Goal: Information Seeking & Learning: Learn about a topic

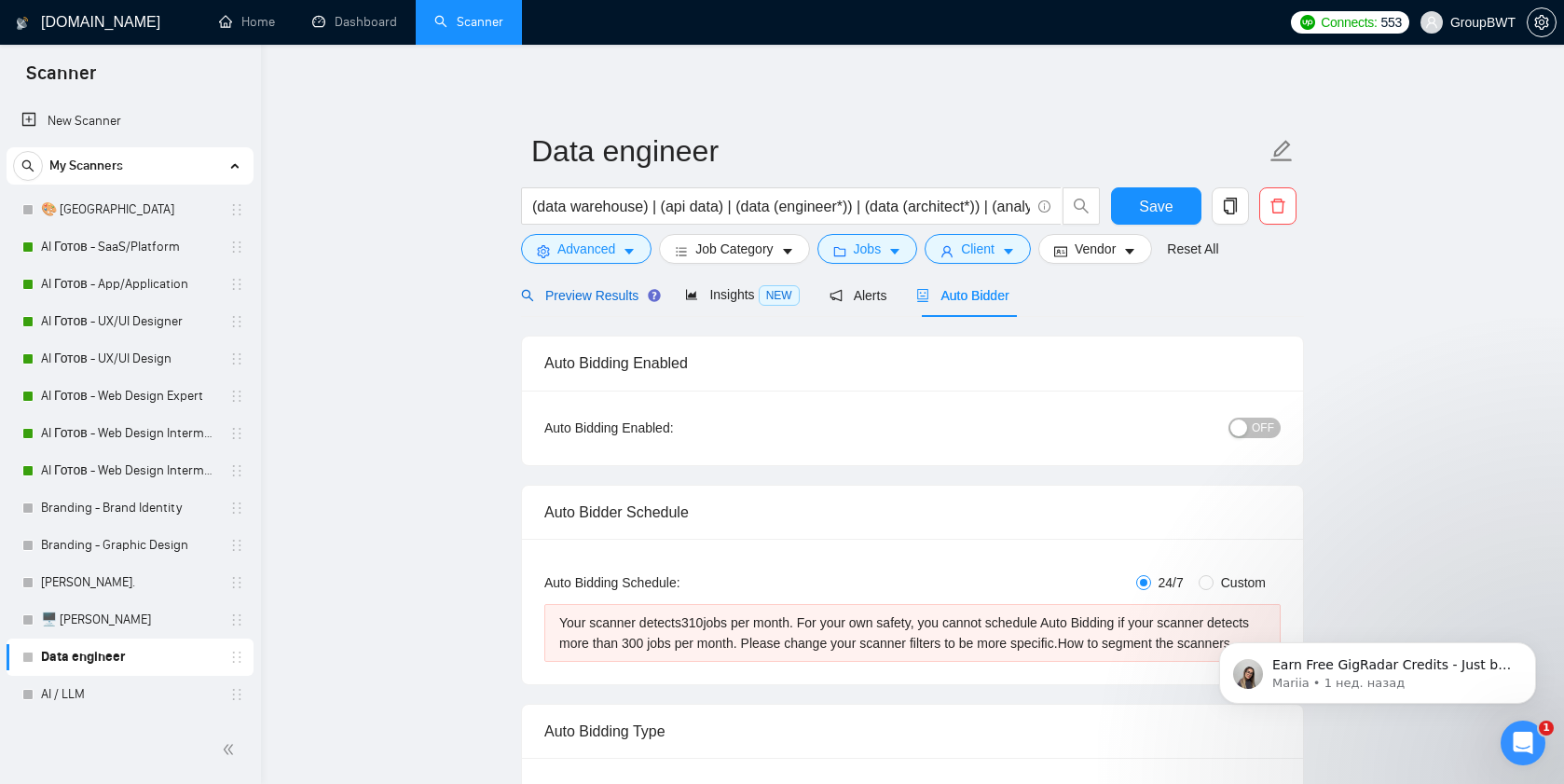
scroll to position [180, 0]
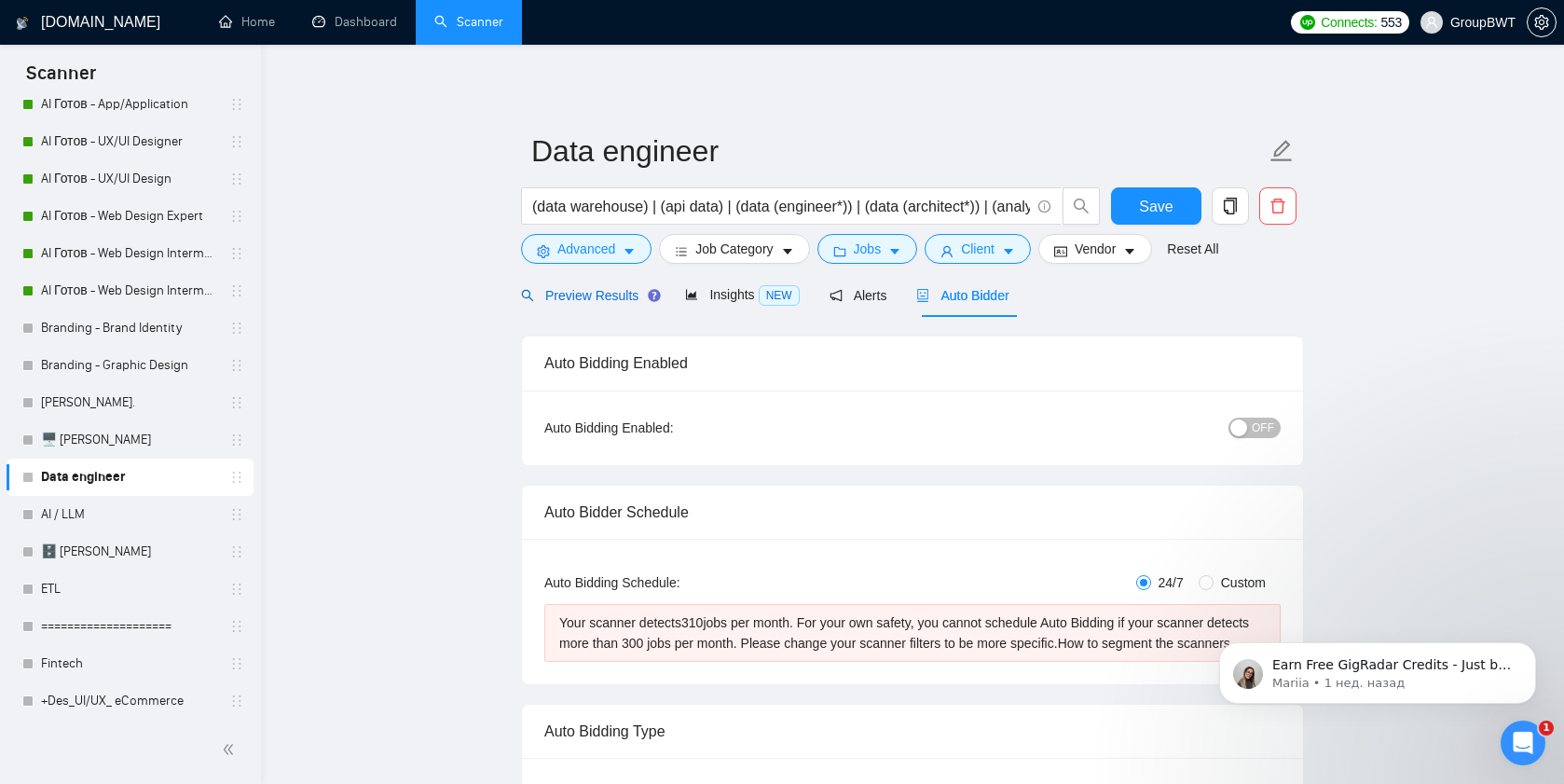
click at [594, 298] on span "Preview Results" at bounding box center [588, 295] width 135 height 15
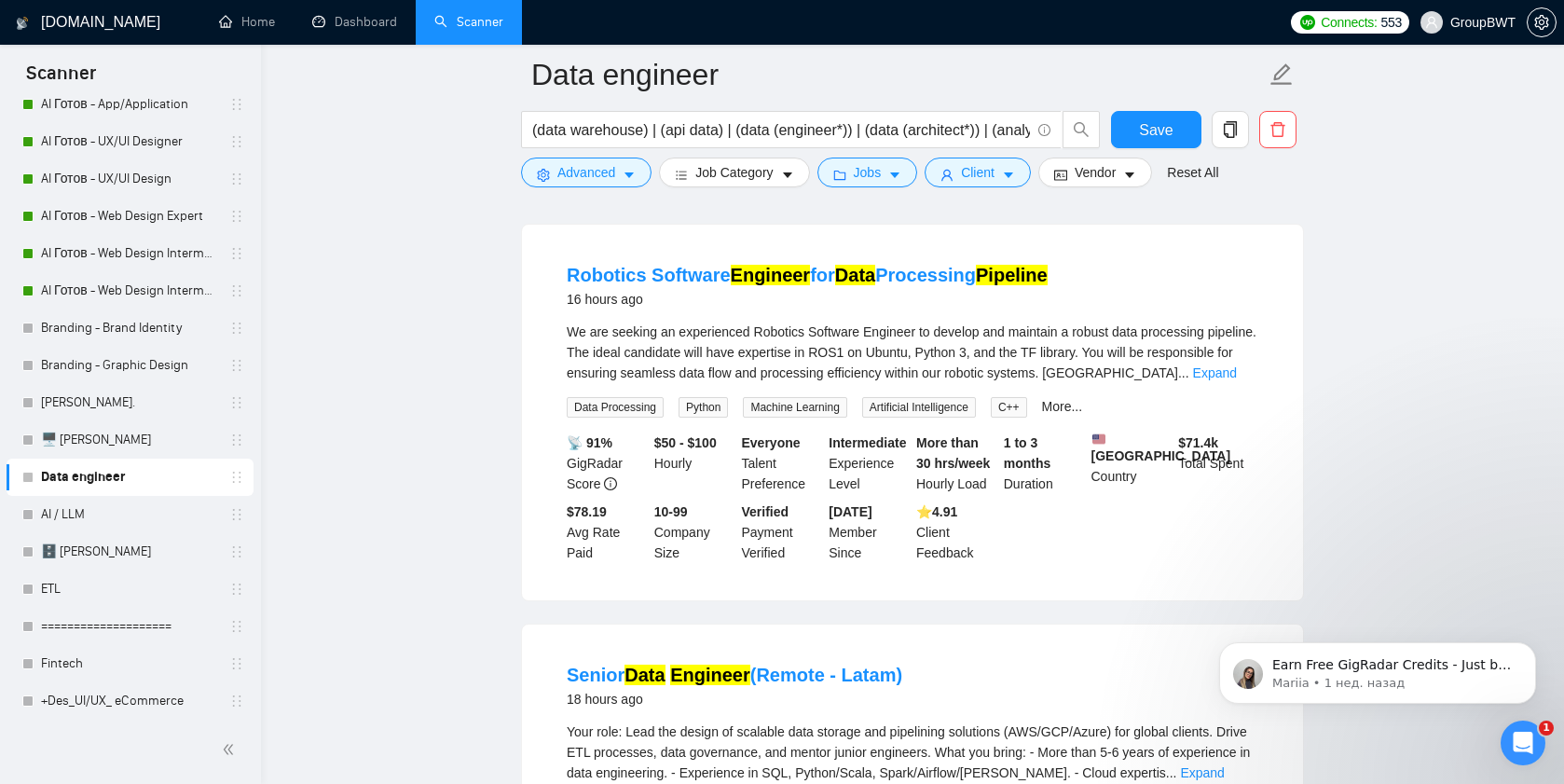
scroll to position [167, 0]
click at [72, 513] on link "AI / LLM" at bounding box center [130, 515] width 177 height 37
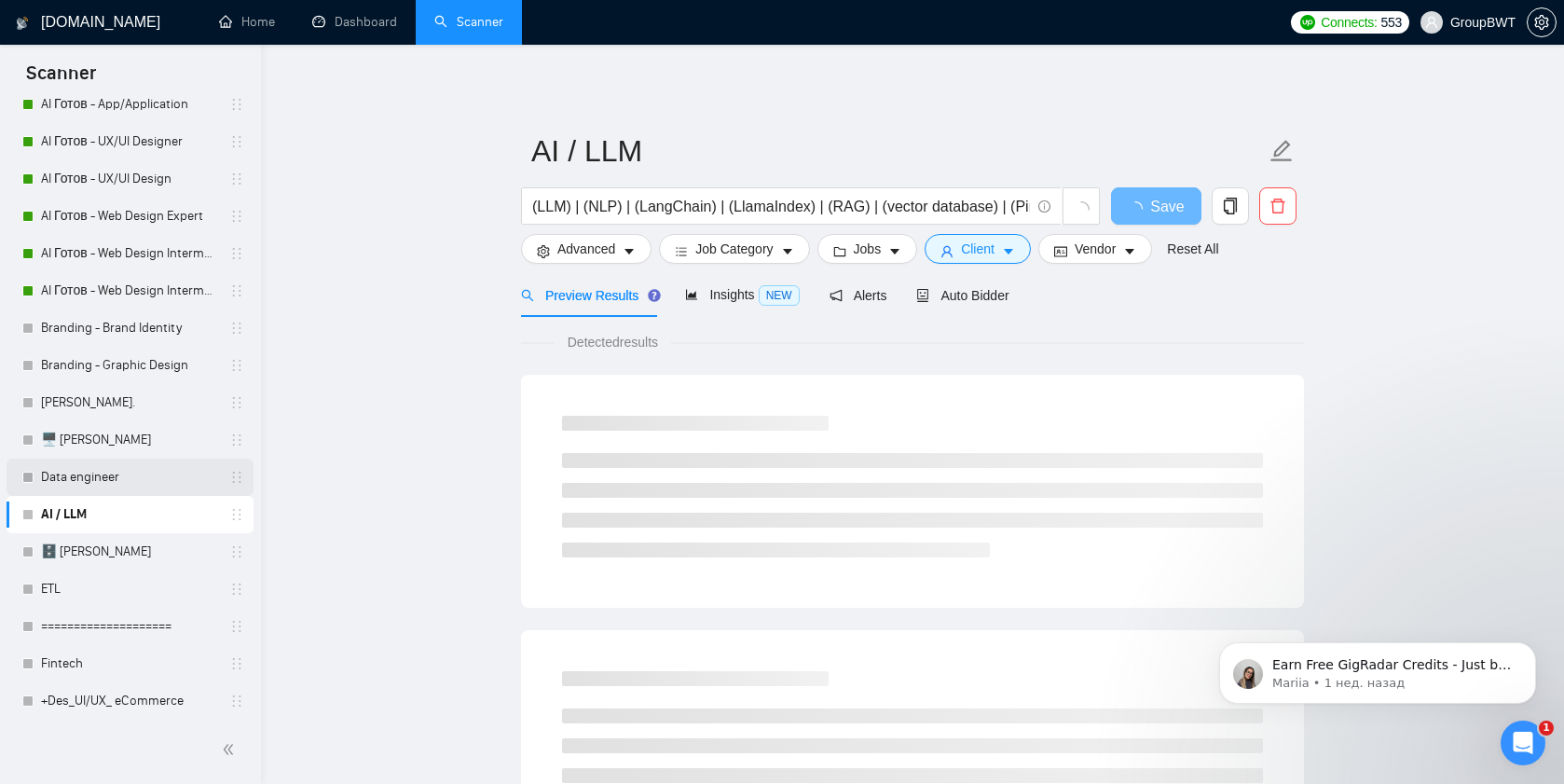
click at [80, 479] on link "Data engineer" at bounding box center [130, 477] width 177 height 37
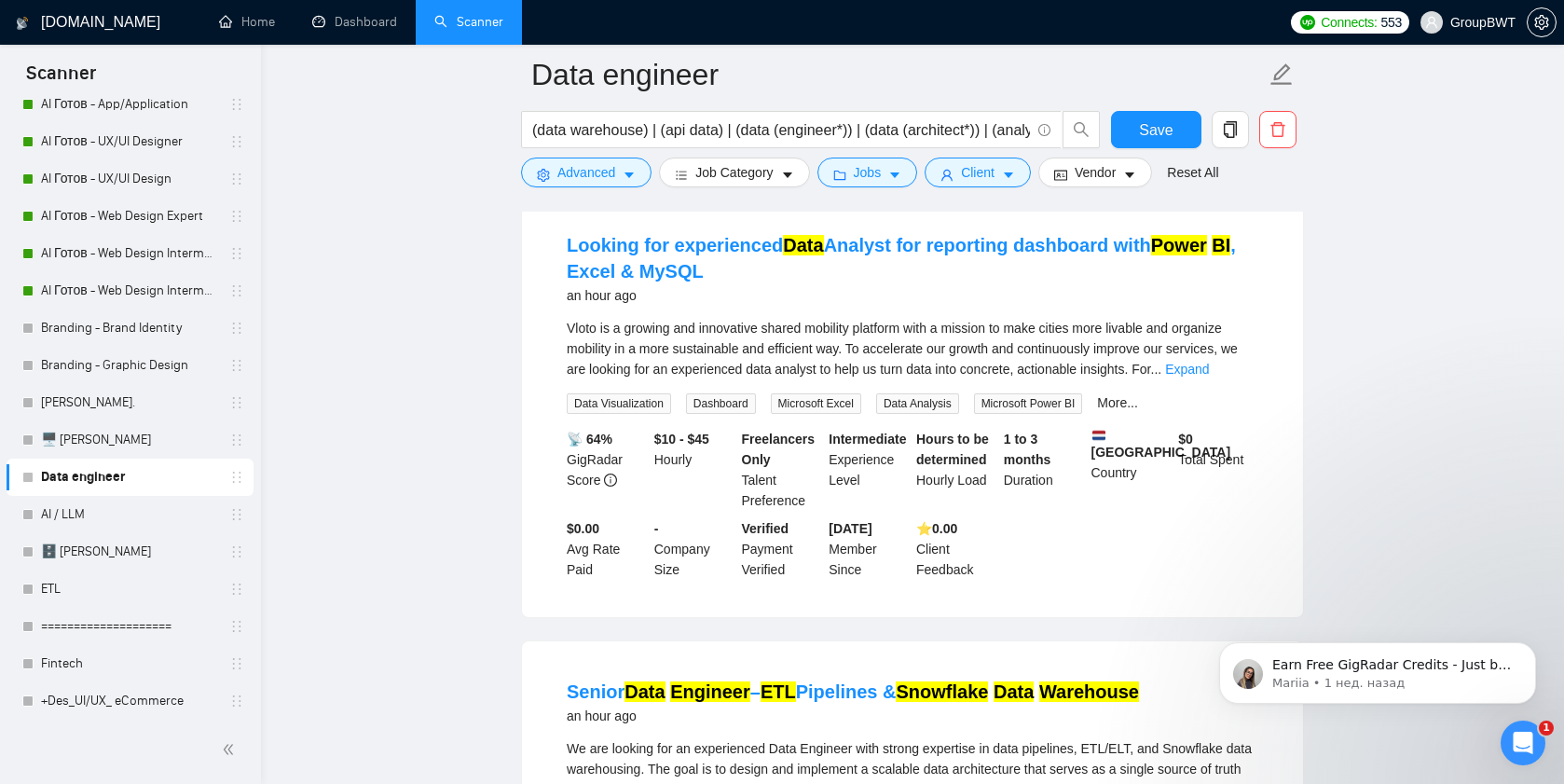
scroll to position [198, 0]
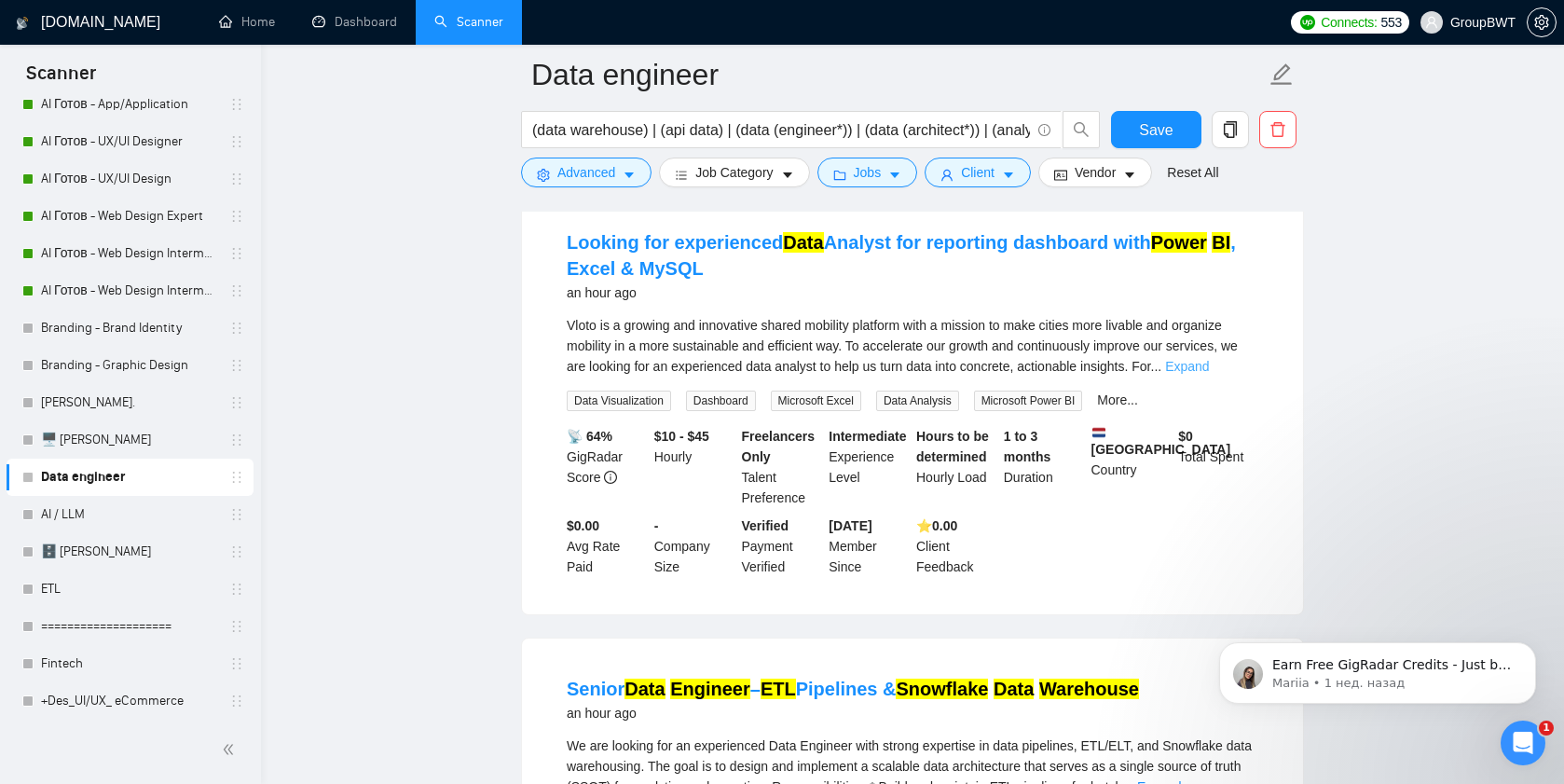
click at [1209, 361] on link "Expand" at bounding box center [1187, 365] width 44 height 15
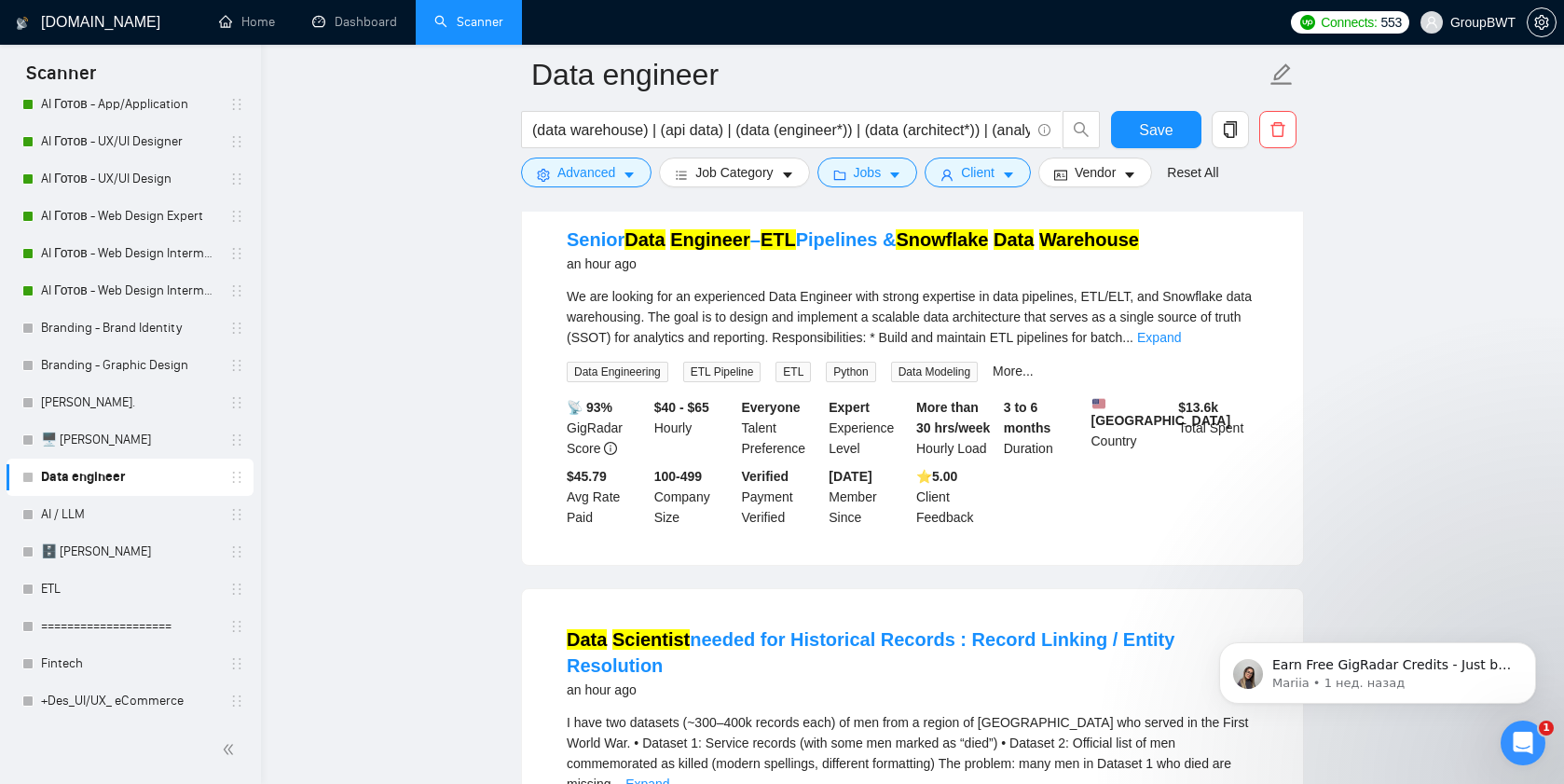
scroll to position [1016, 0]
click at [1182, 346] on link "Expand" at bounding box center [1159, 338] width 44 height 15
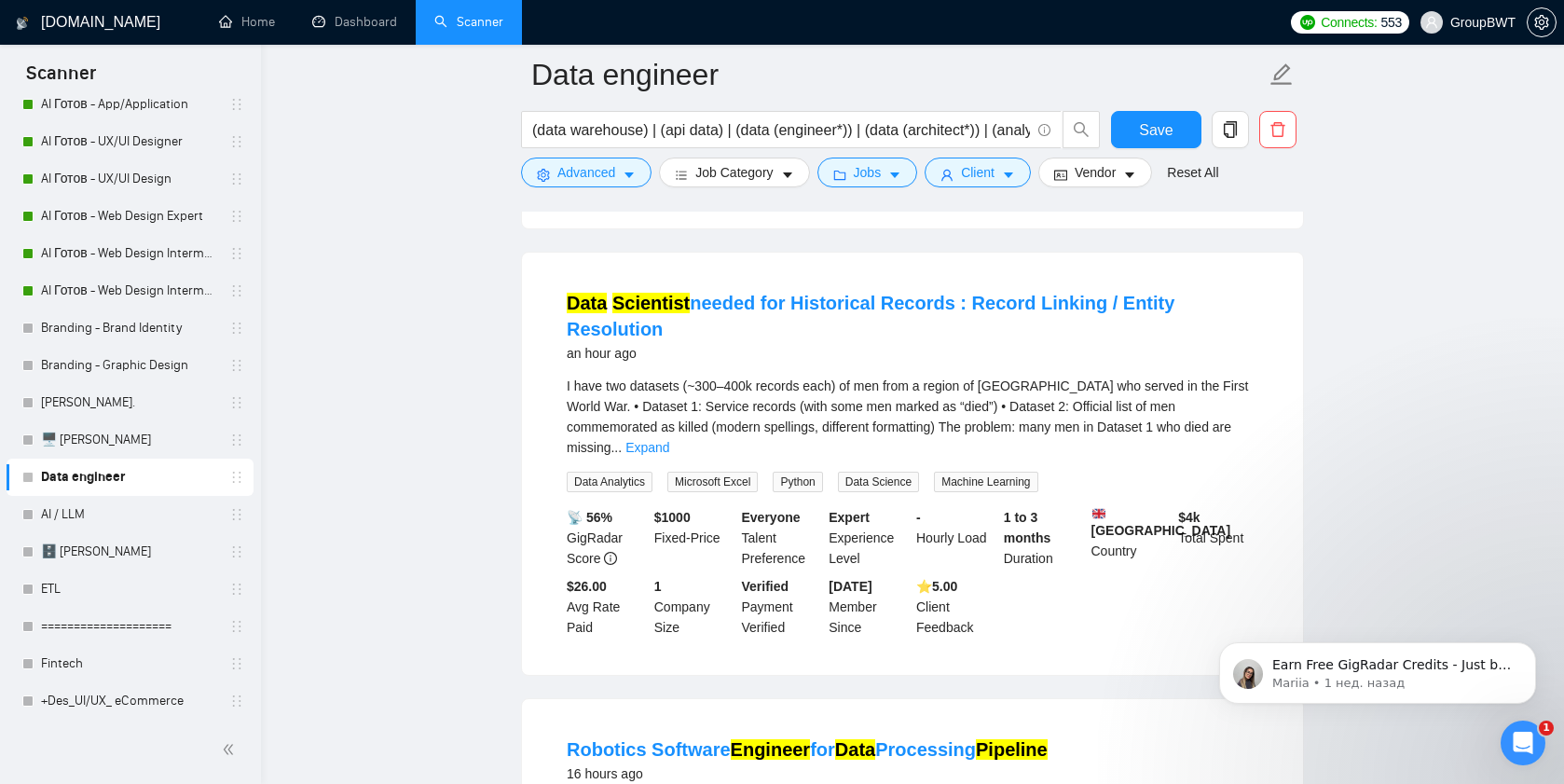
scroll to position [1560, 0]
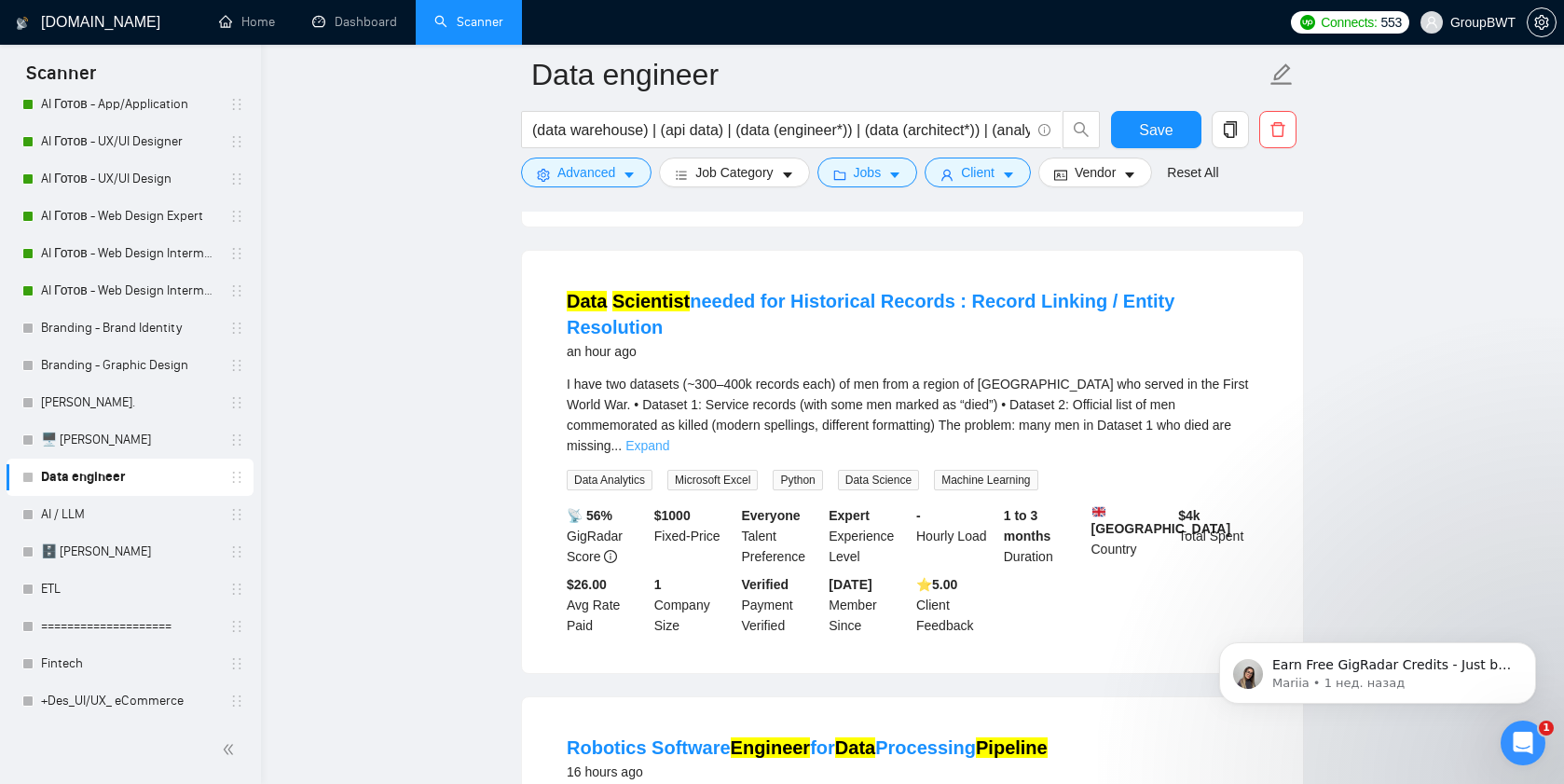
click at [669, 445] on link "Expand" at bounding box center [647, 445] width 44 height 15
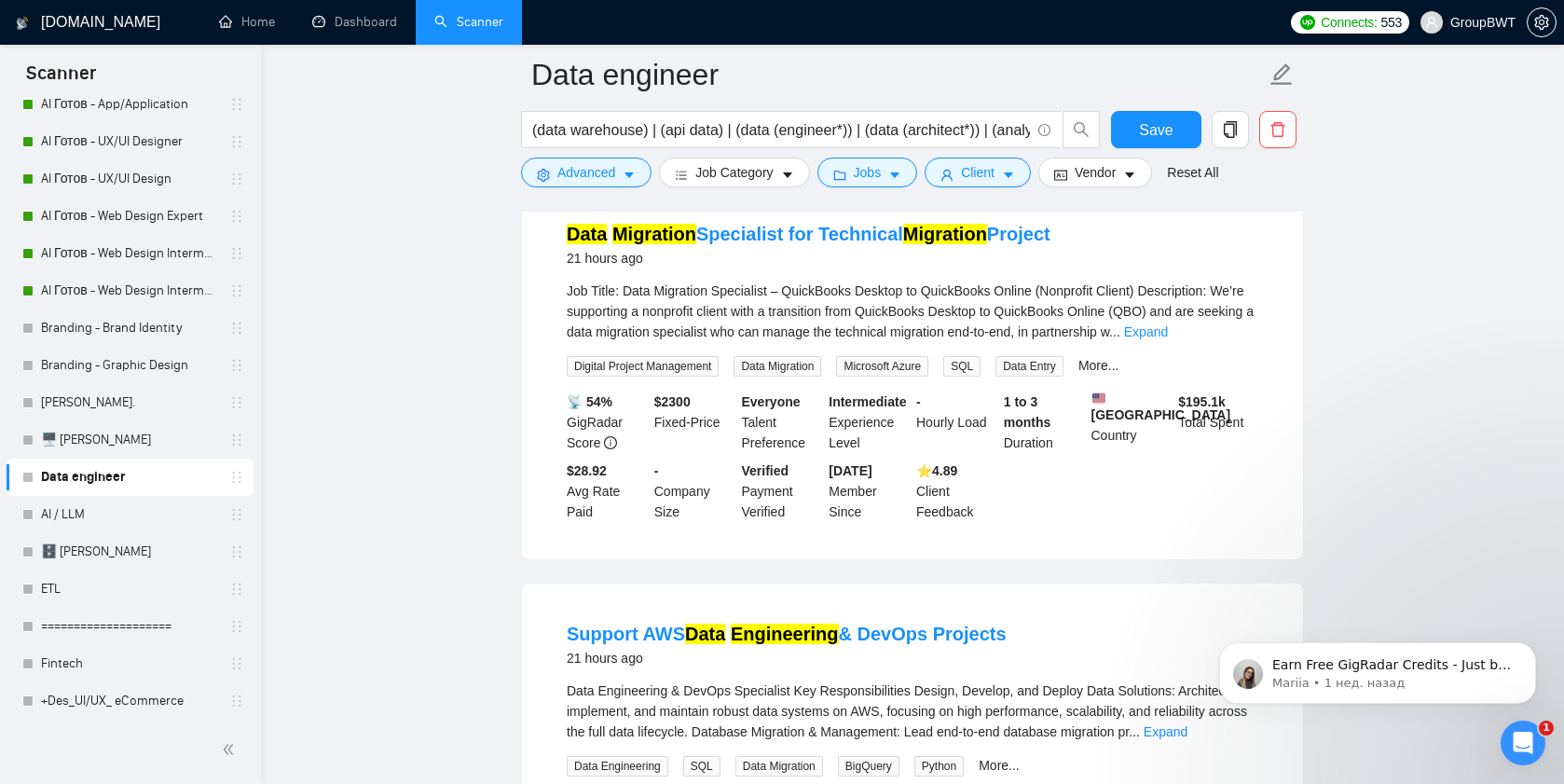
scroll to position [3058, 0]
click at [1168, 338] on link "Expand" at bounding box center [1146, 330] width 44 height 15
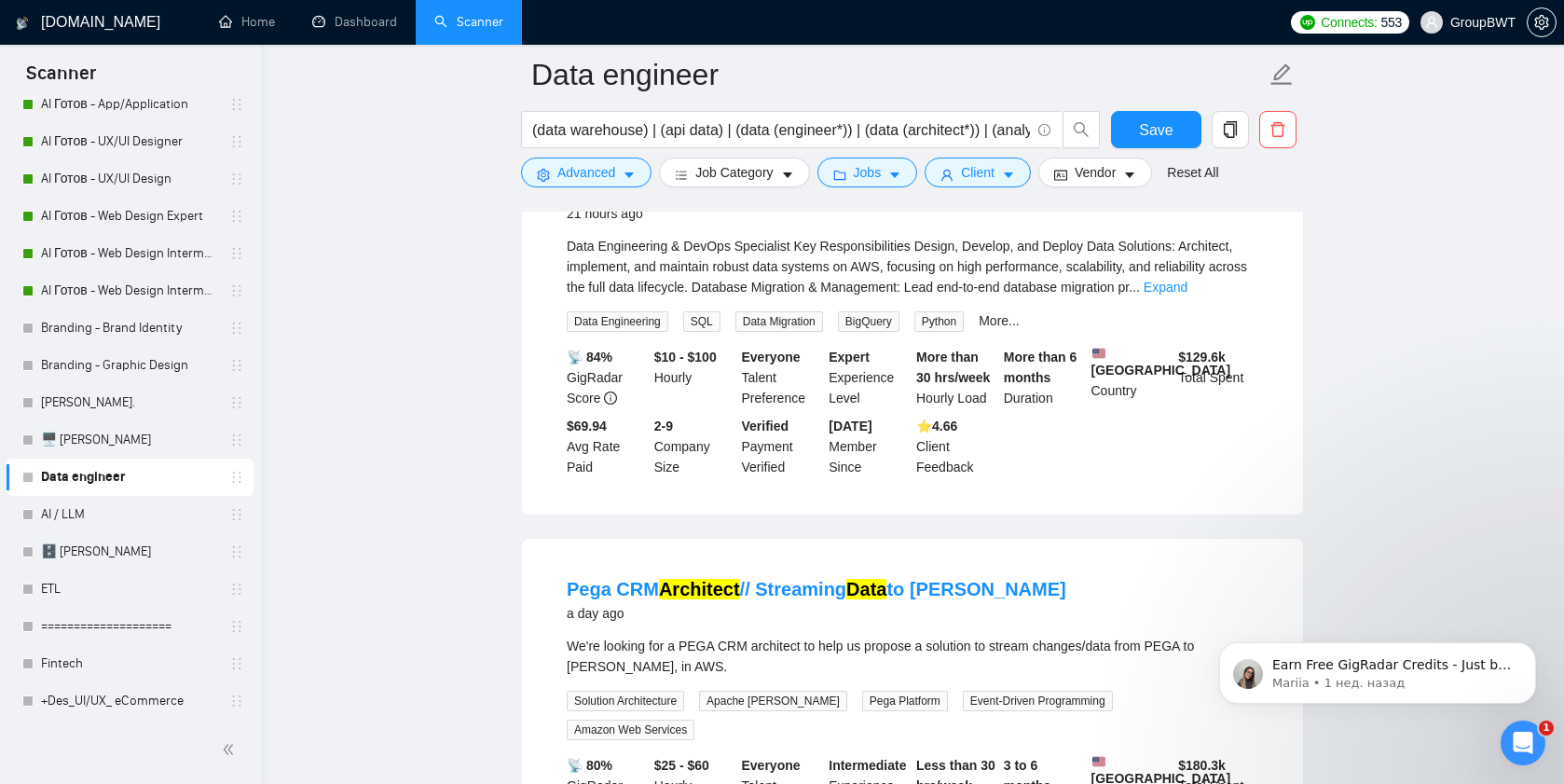
scroll to position [3831, 0]
click at [1187, 294] on link "Expand" at bounding box center [1166, 286] width 44 height 15
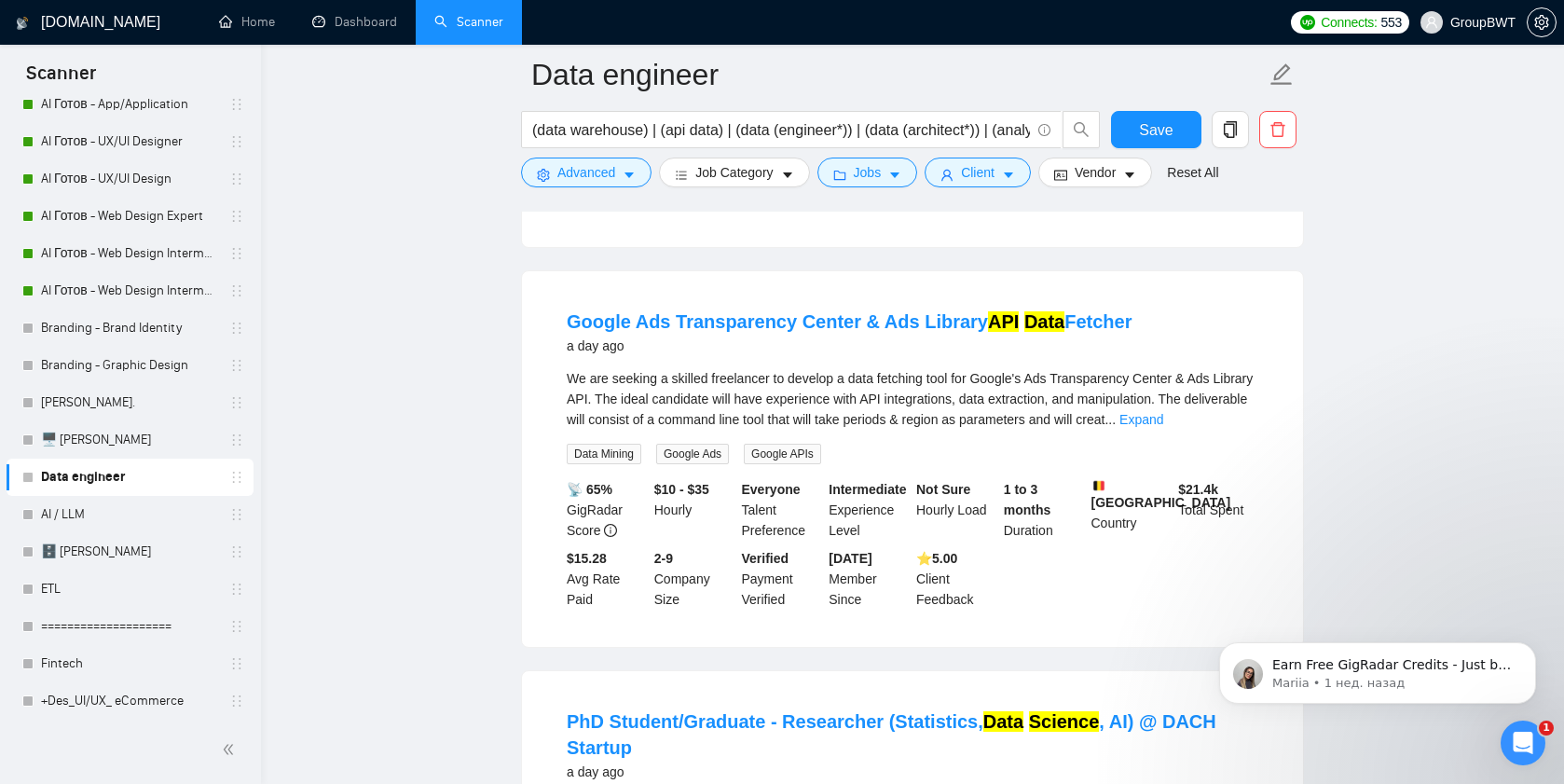
scroll to position [5085, 0]
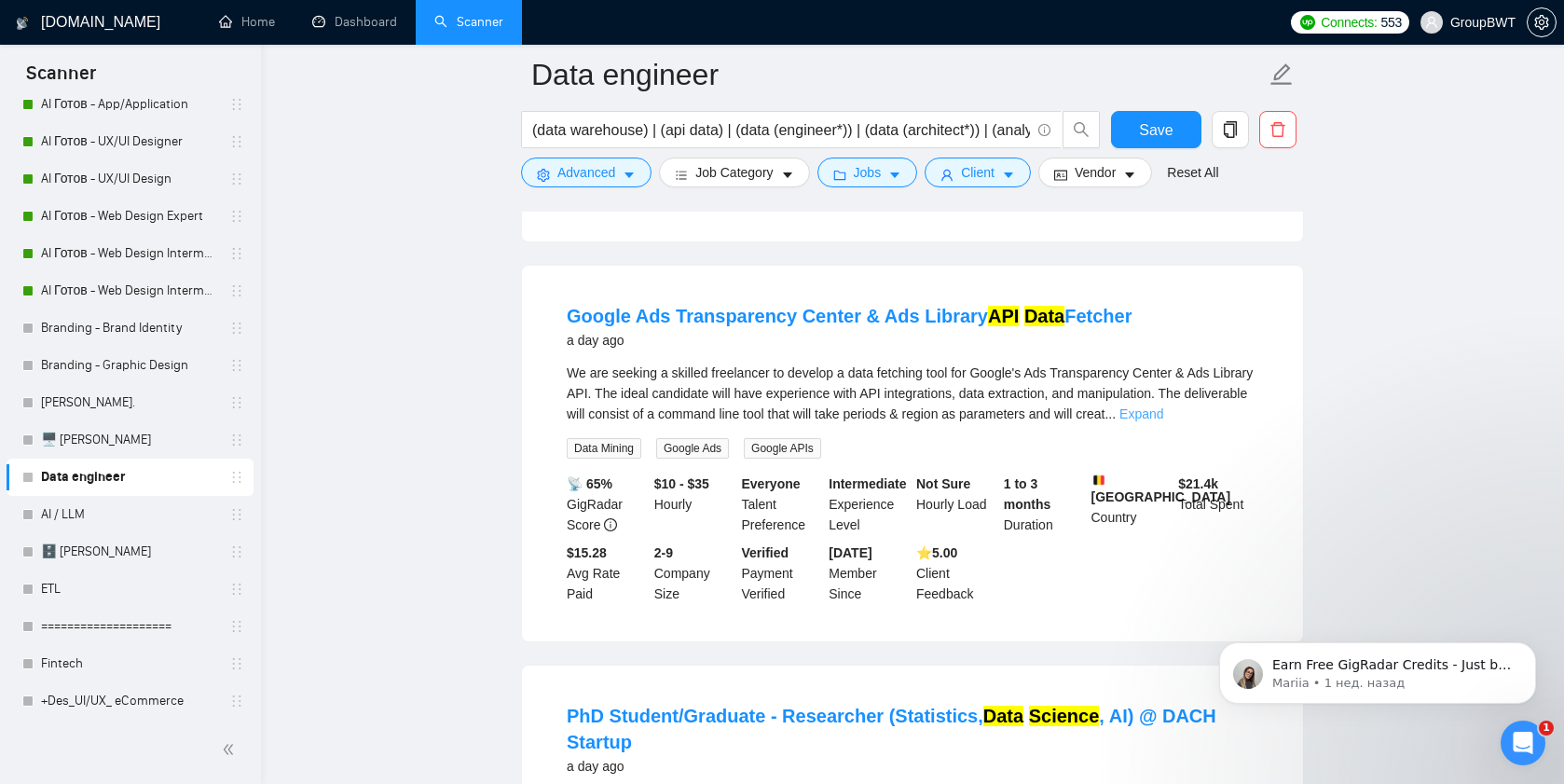
click at [1164, 421] on link "Expand" at bounding box center [1141, 414] width 44 height 15
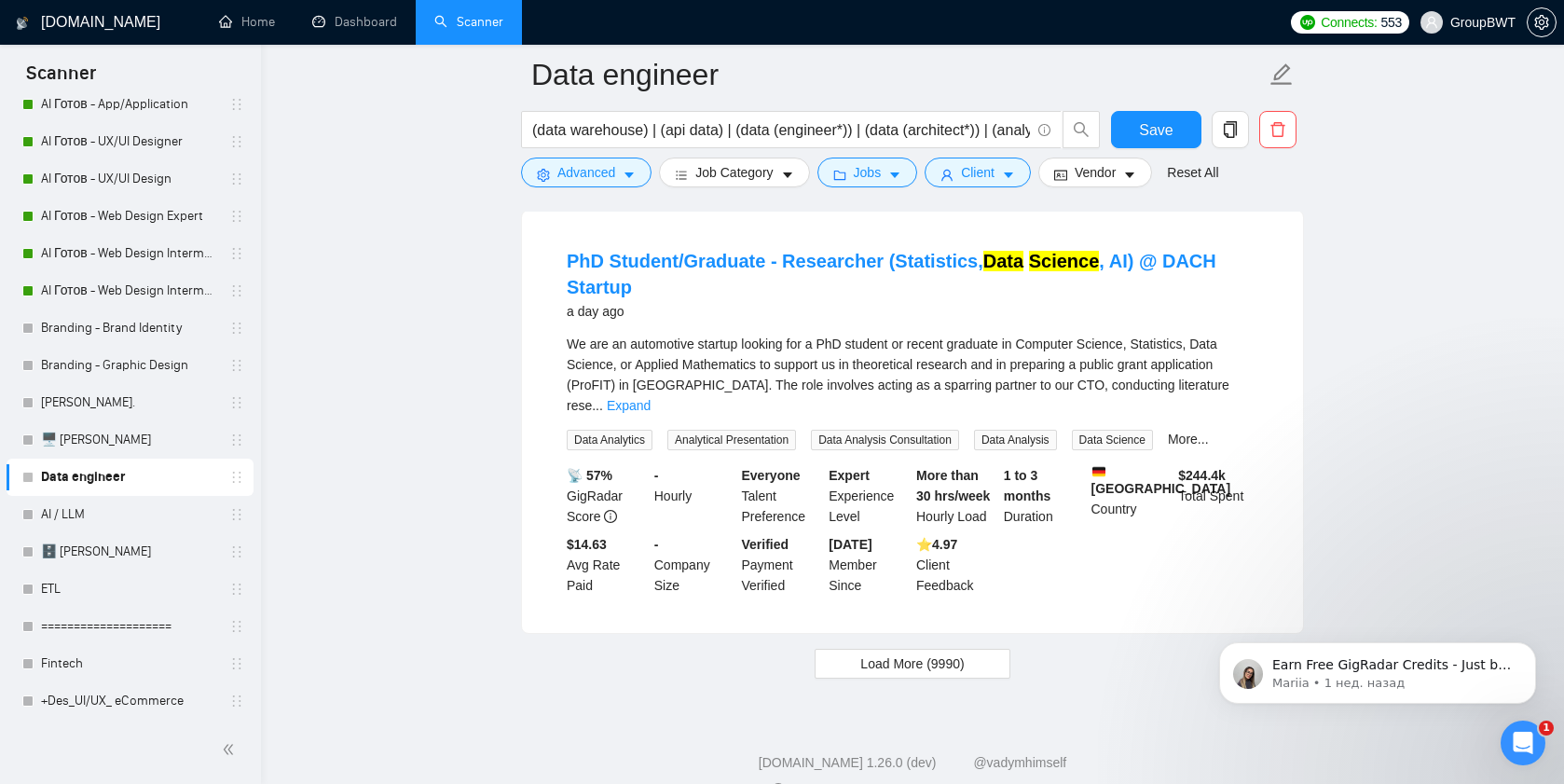
scroll to position [5685, 0]
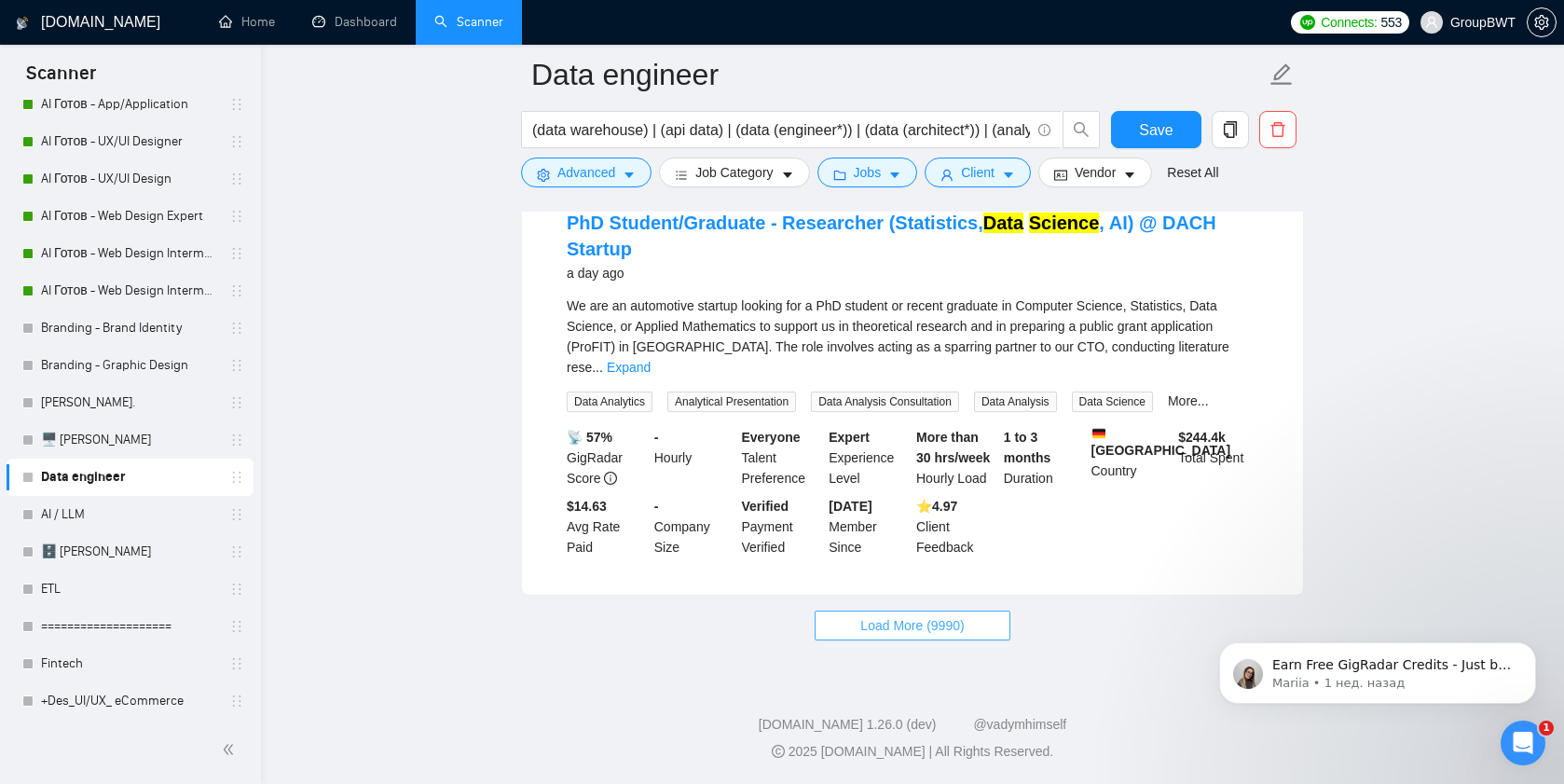
click at [876, 622] on span "Load More (9990)" at bounding box center [911, 625] width 103 height 21
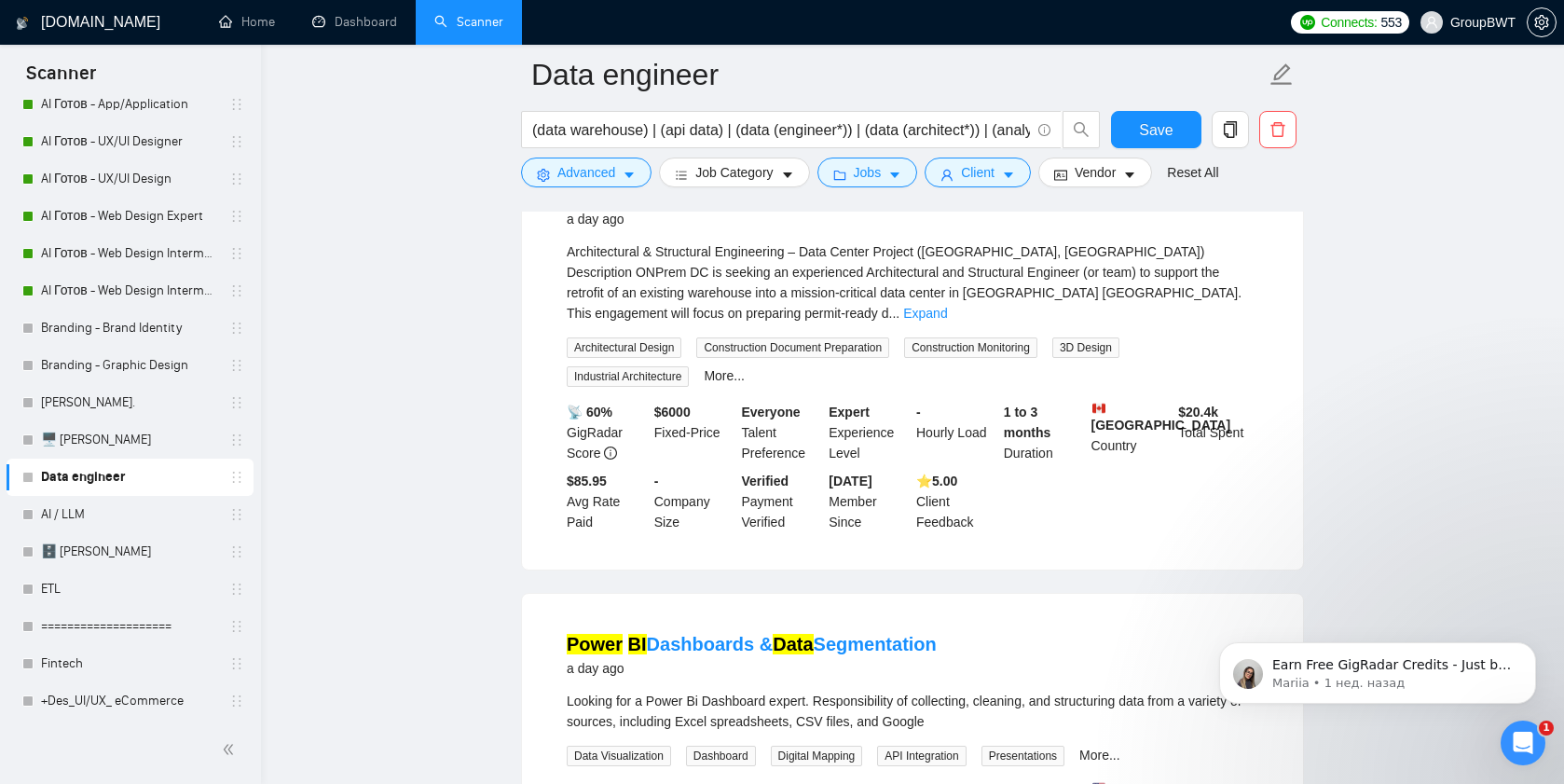
scroll to position [6104, 0]
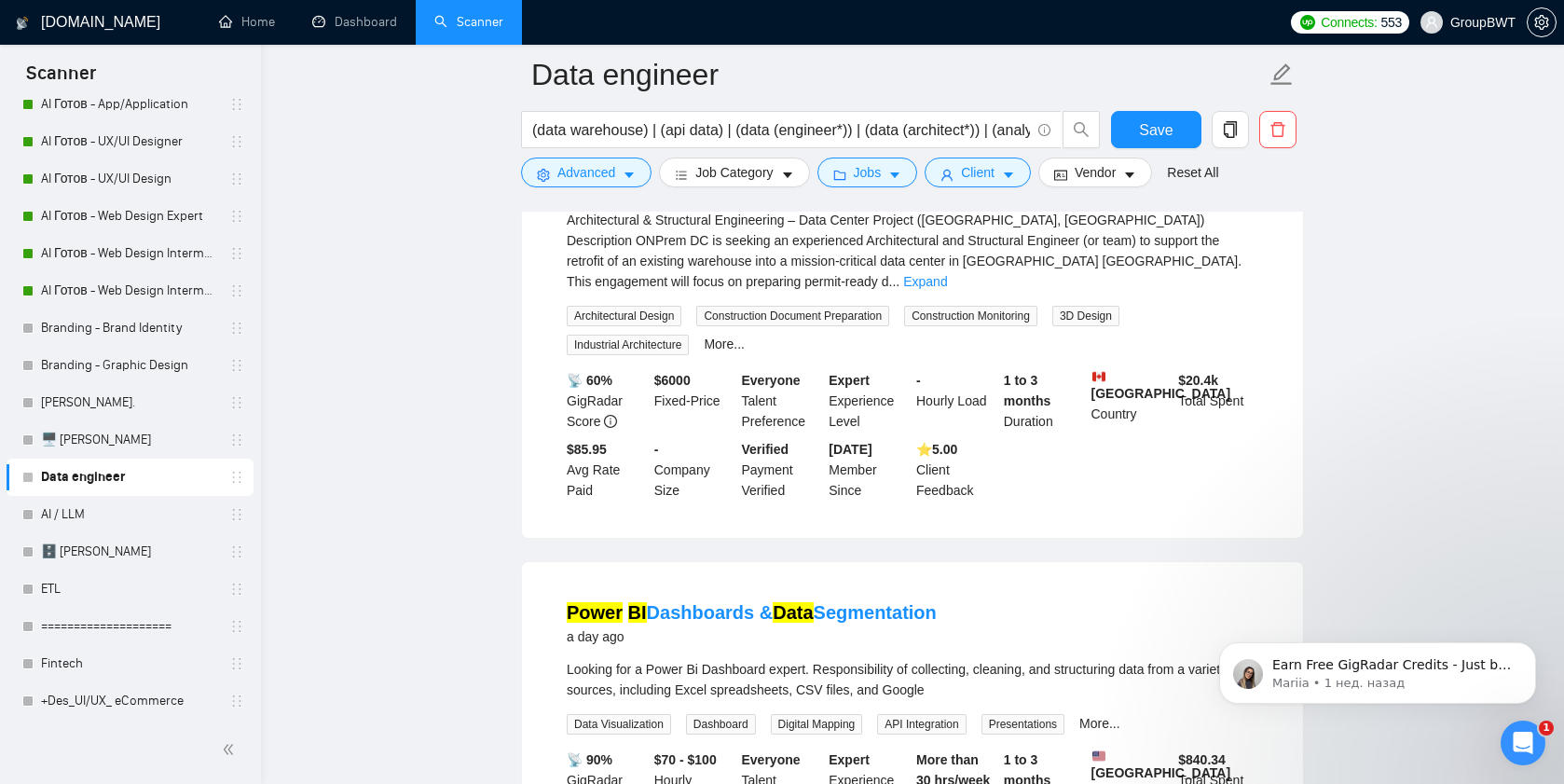
click at [948, 289] on link "Expand" at bounding box center [925, 281] width 44 height 15
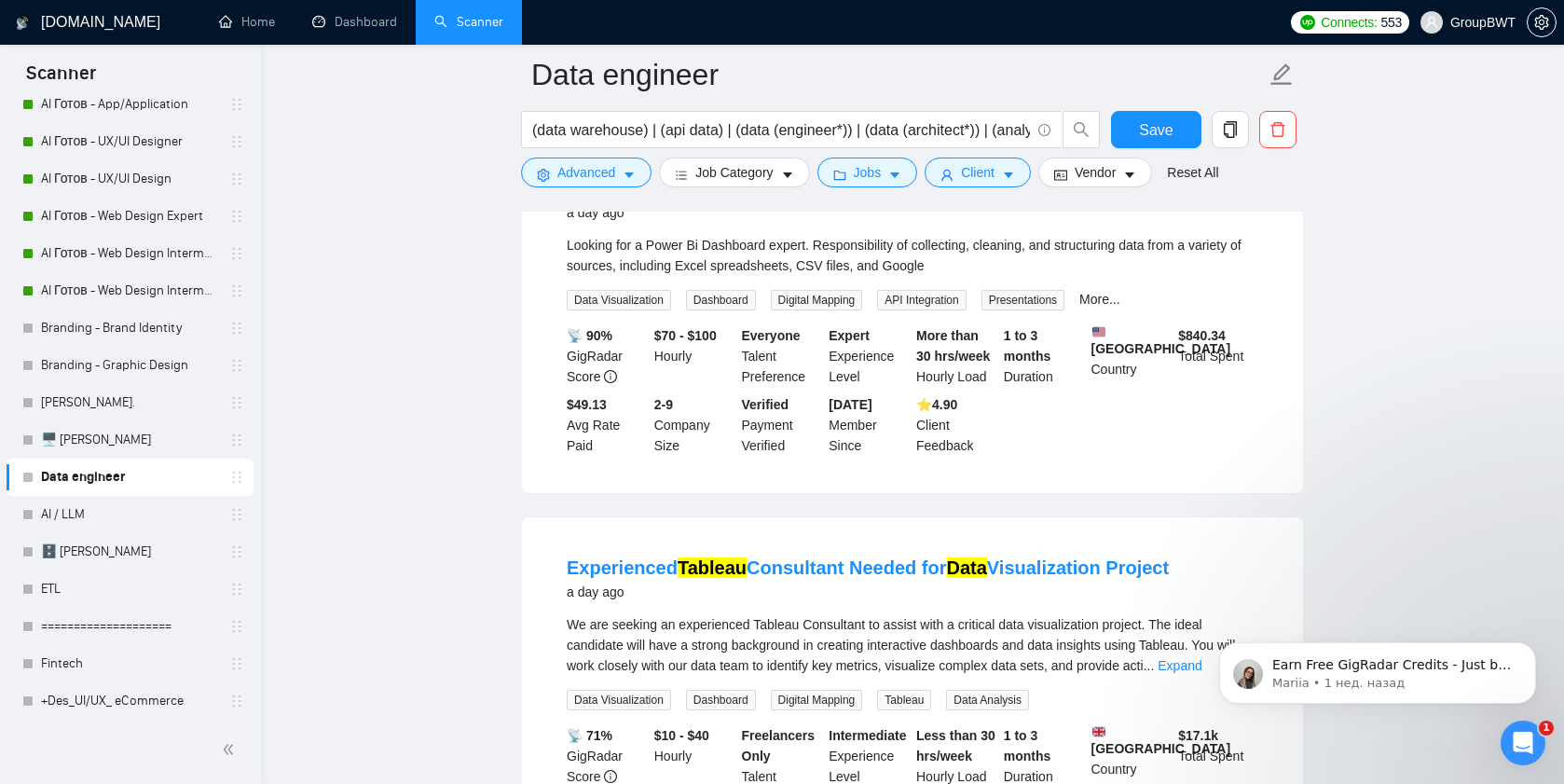
scroll to position [6936, 0]
